Goal: Task Accomplishment & Management: Complete application form

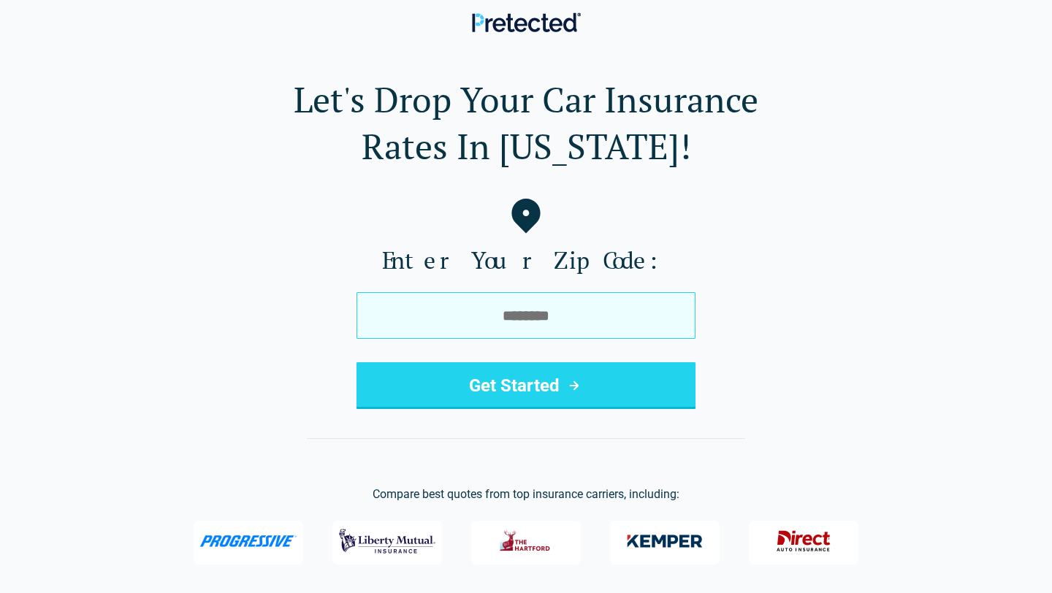
click at [474, 324] on input "tel" at bounding box center [526, 315] width 339 height 47
type input "*****"
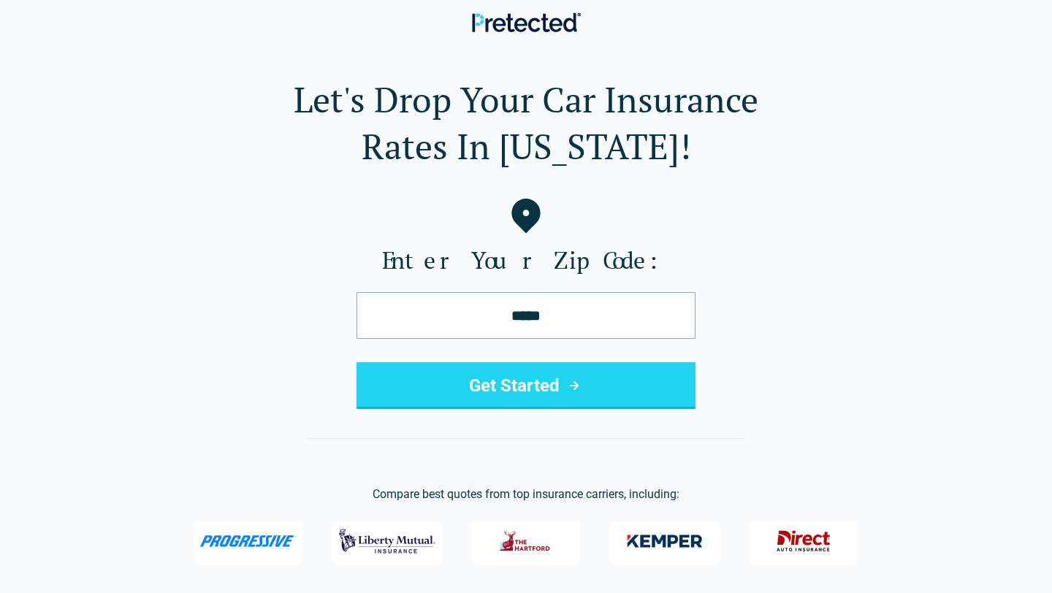
click at [520, 384] on button "Get Started" at bounding box center [526, 385] width 339 height 47
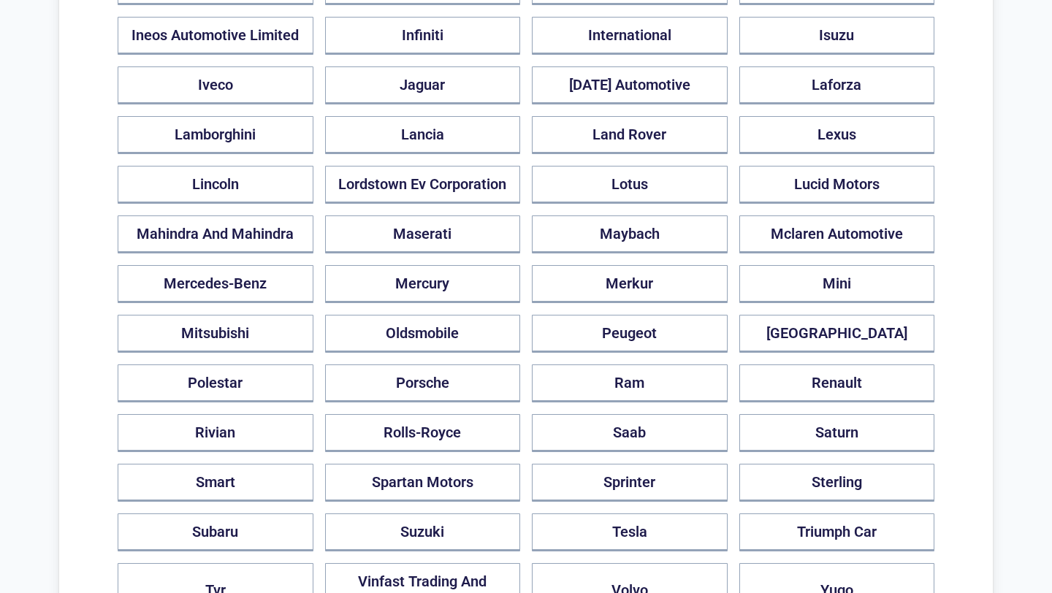
scroll to position [1014, 0]
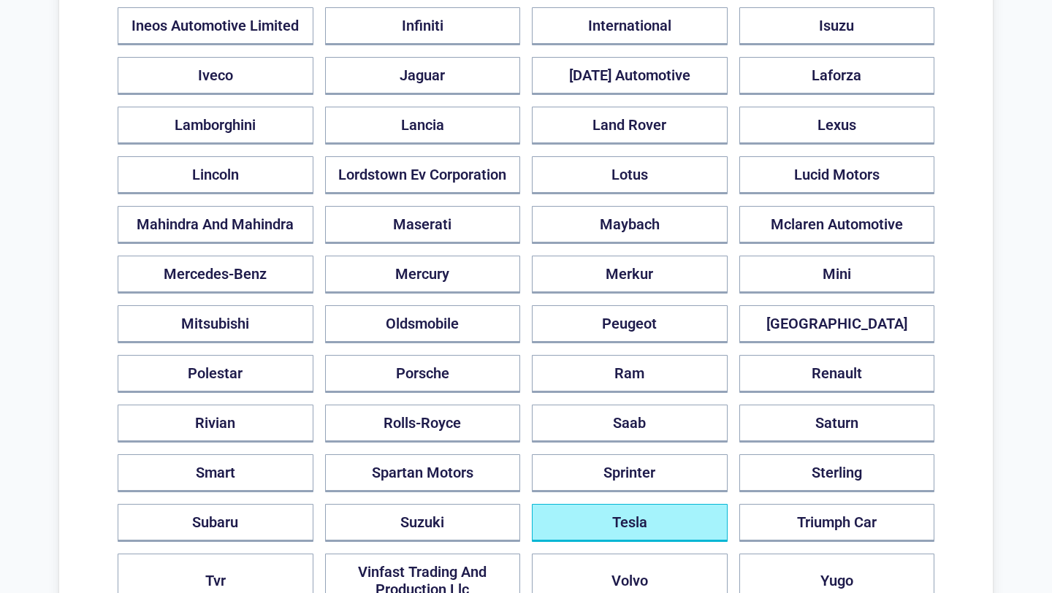
click at [628, 513] on button "Tesla" at bounding box center [630, 523] width 196 height 38
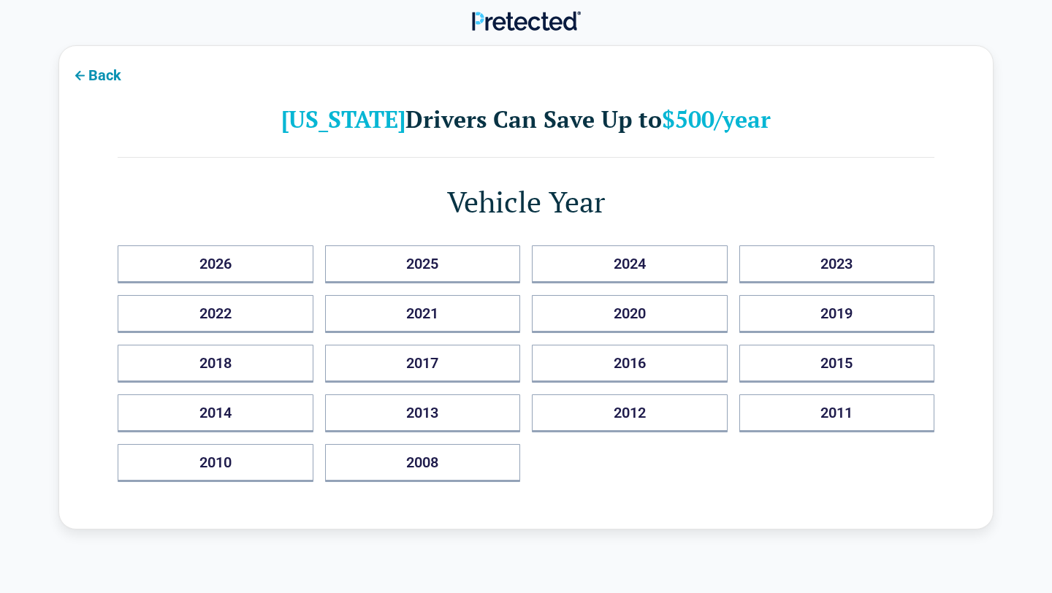
scroll to position [0, 0]
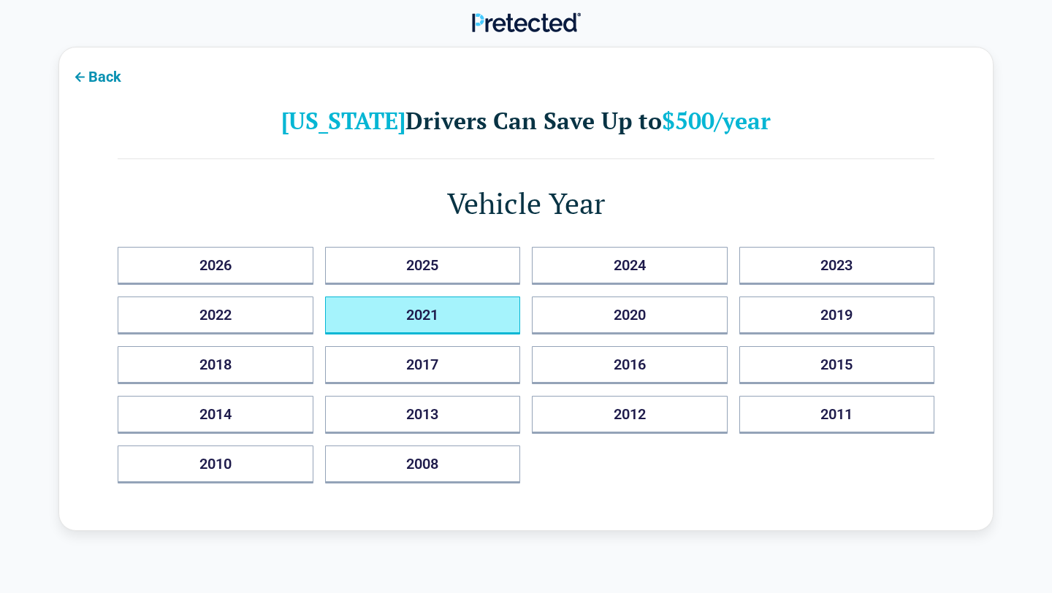
click at [416, 320] on button "2021" at bounding box center [423, 316] width 196 height 38
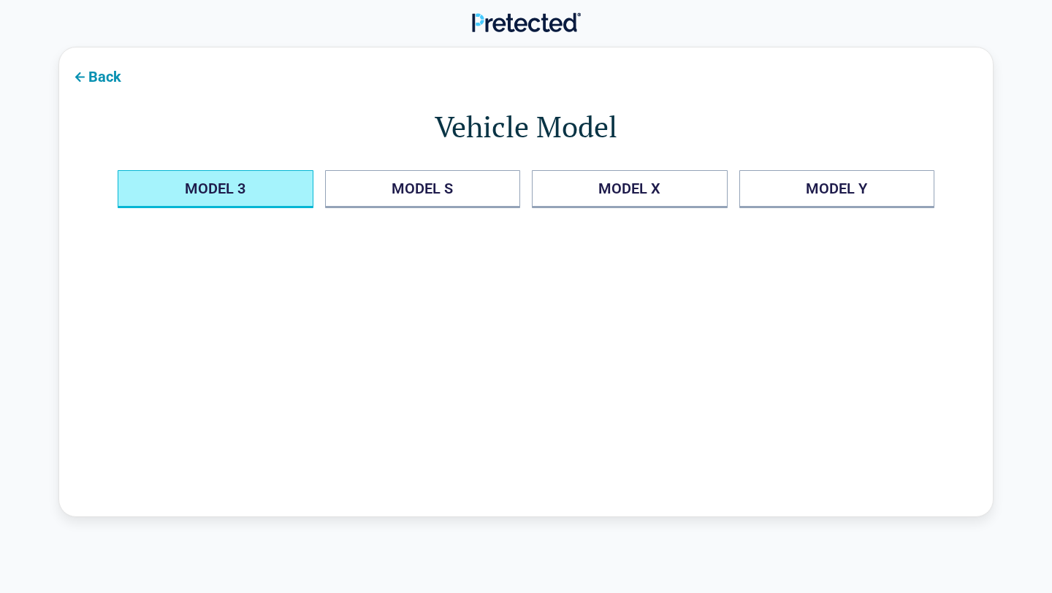
click at [277, 190] on 3 "MODEL 3" at bounding box center [216, 189] width 196 height 38
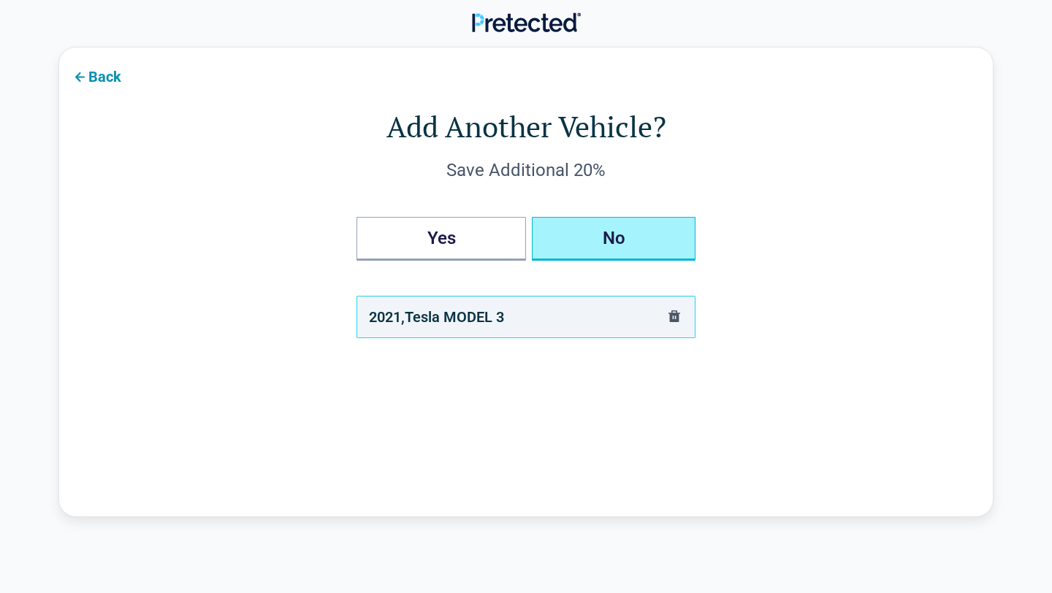
click at [640, 230] on button "No" at bounding box center [614, 239] width 164 height 44
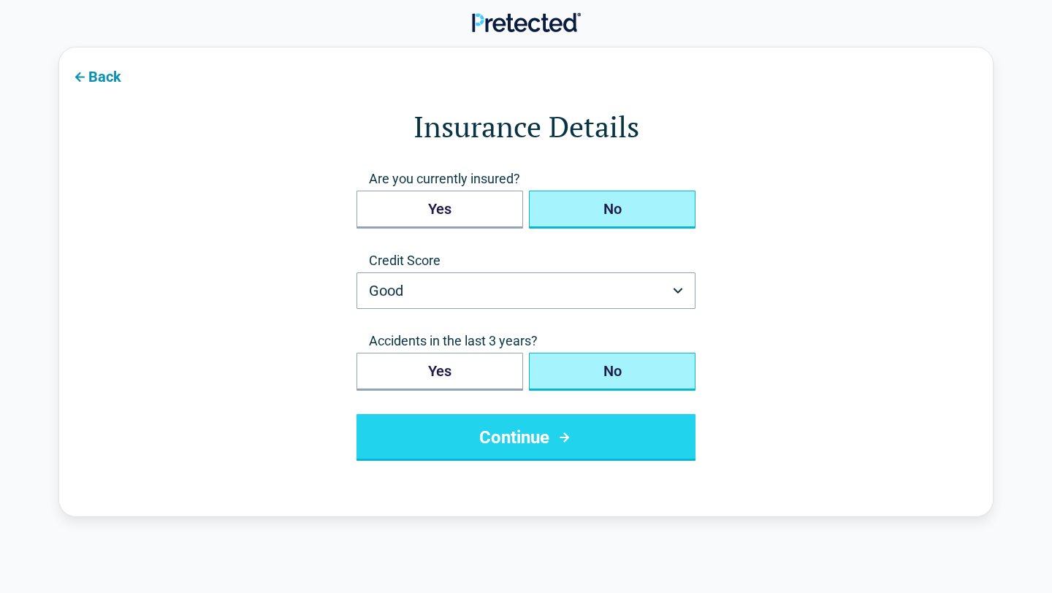
click at [577, 210] on button "No" at bounding box center [612, 210] width 167 height 38
click at [495, 282] on html "Back Insurance Details Are you currently insured? Yes No Credit Score Good ****…" at bounding box center [526, 502] width 1052 height 1005
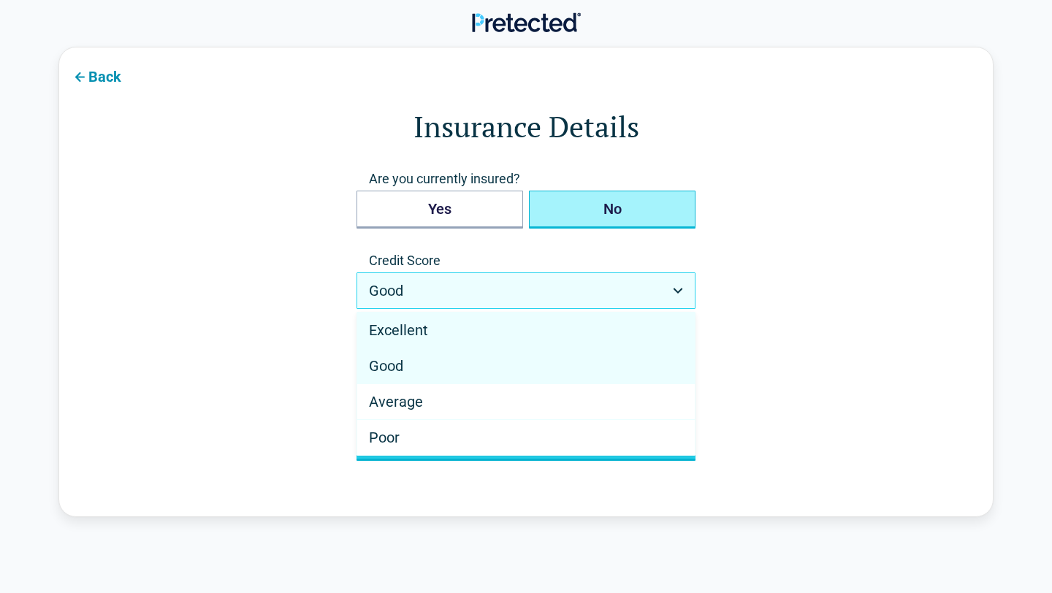
select select "*********"
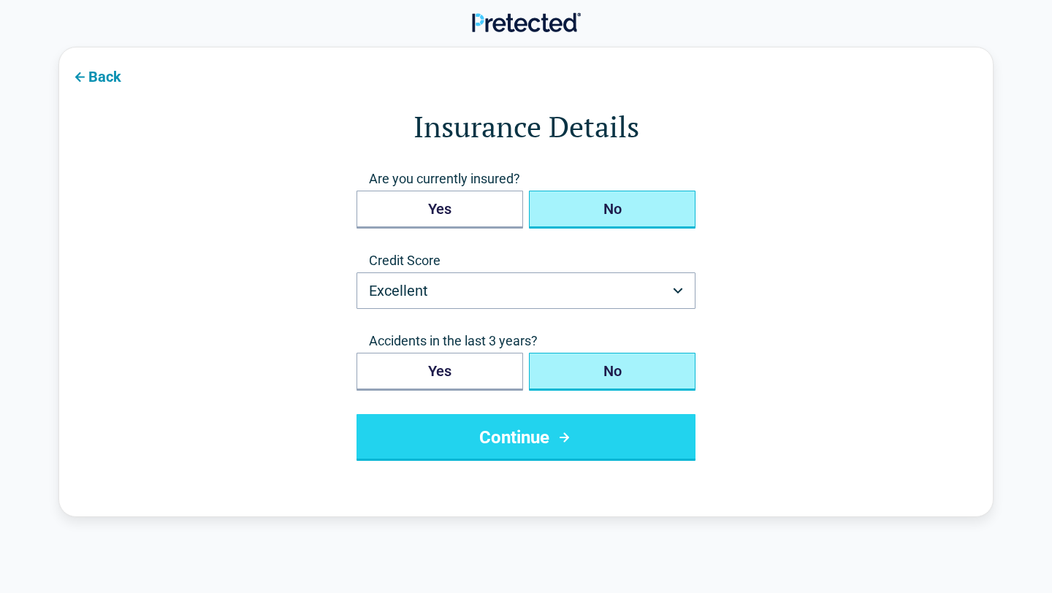
click at [595, 374] on button "No" at bounding box center [612, 372] width 167 height 38
click at [552, 428] on button "Continue" at bounding box center [526, 437] width 339 height 47
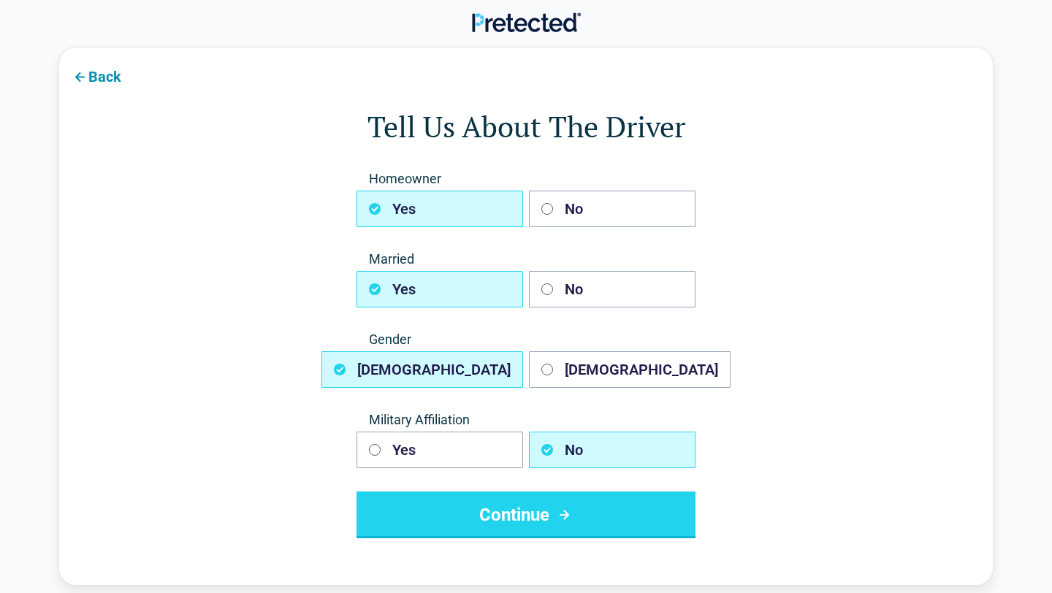
click at [555, 230] on div "Homeowner Yes No Married Yes No Gender [DEMOGRAPHIC_DATA] [DEMOGRAPHIC_DATA] Mi…" at bounding box center [526, 354] width 339 height 368
click at [567, 210] on button "No" at bounding box center [612, 209] width 167 height 37
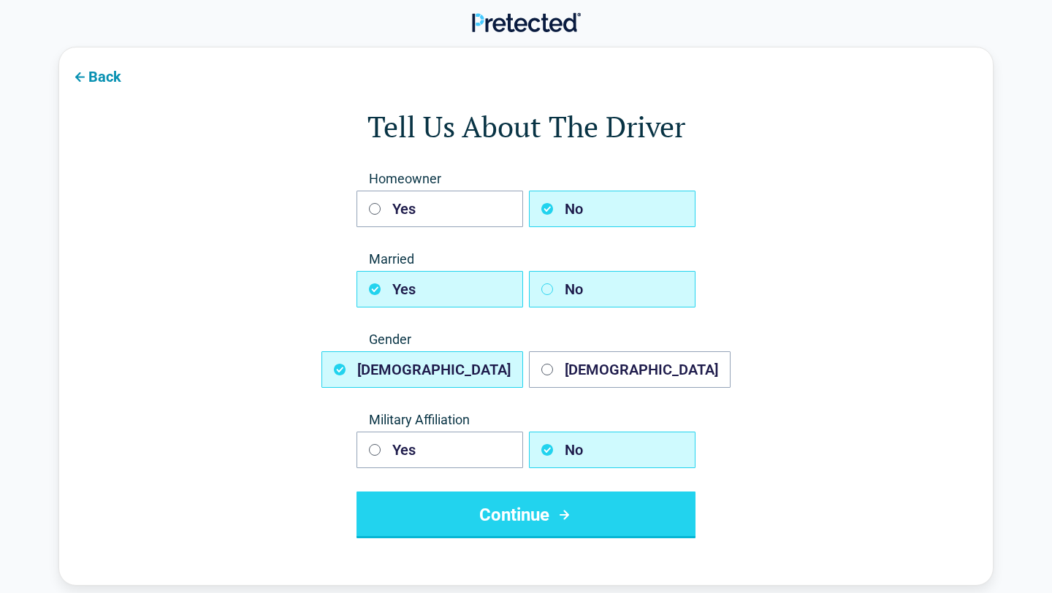
click at [557, 292] on button "No" at bounding box center [612, 289] width 167 height 37
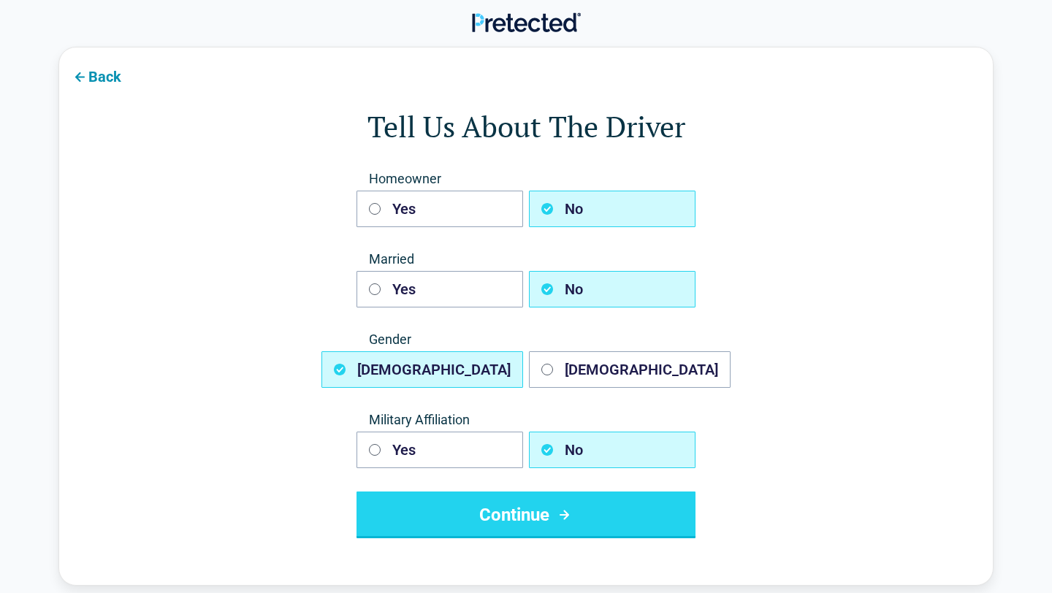
click at [560, 454] on button "No" at bounding box center [612, 450] width 167 height 37
click at [533, 532] on button "Continue" at bounding box center [526, 515] width 339 height 47
